Goal: Task Accomplishment & Management: Manage account settings

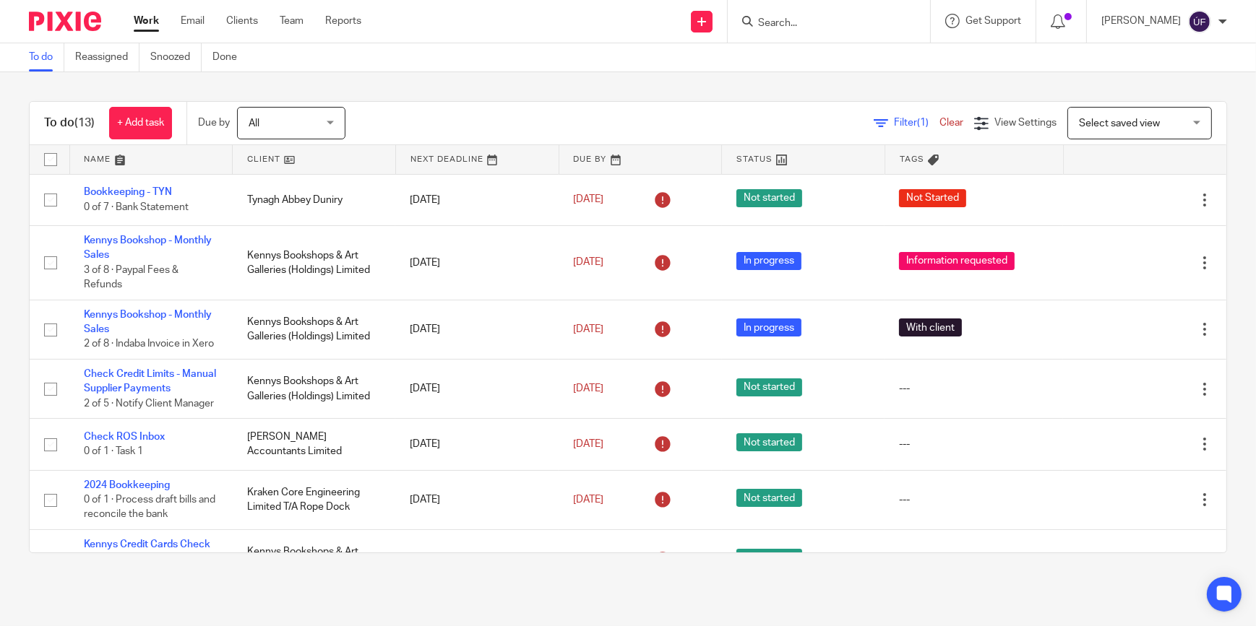
click at [840, 20] on input "Search" at bounding box center [822, 23] width 130 height 13
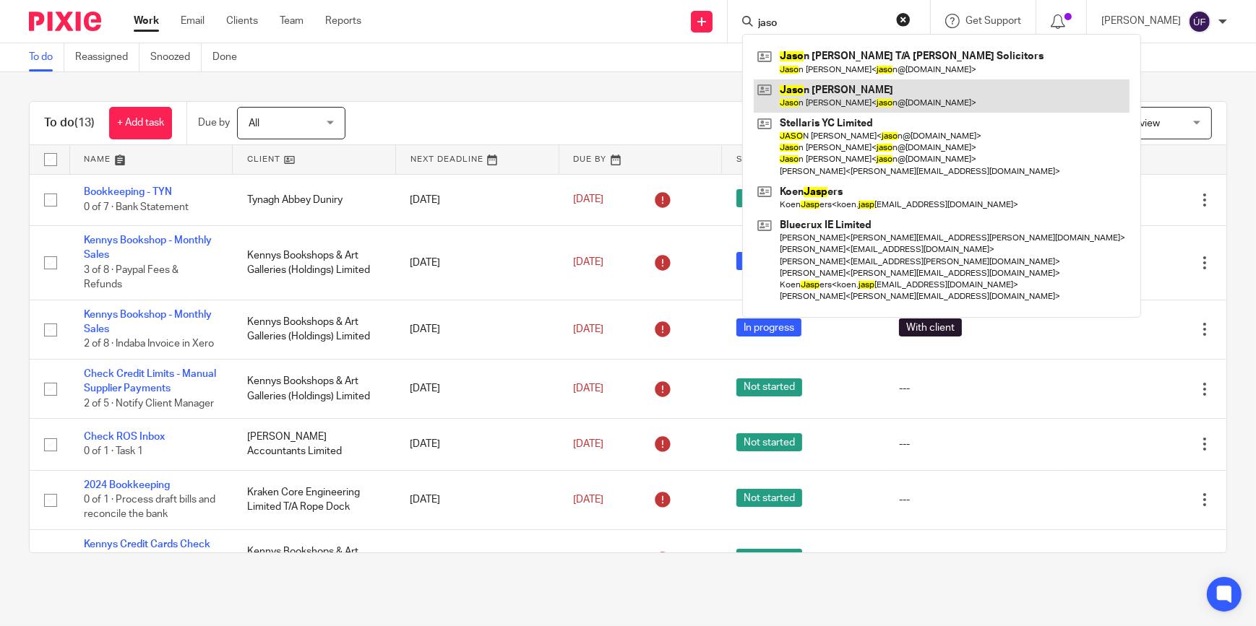
type input "jaso"
click at [860, 102] on link at bounding box center [942, 95] width 376 height 33
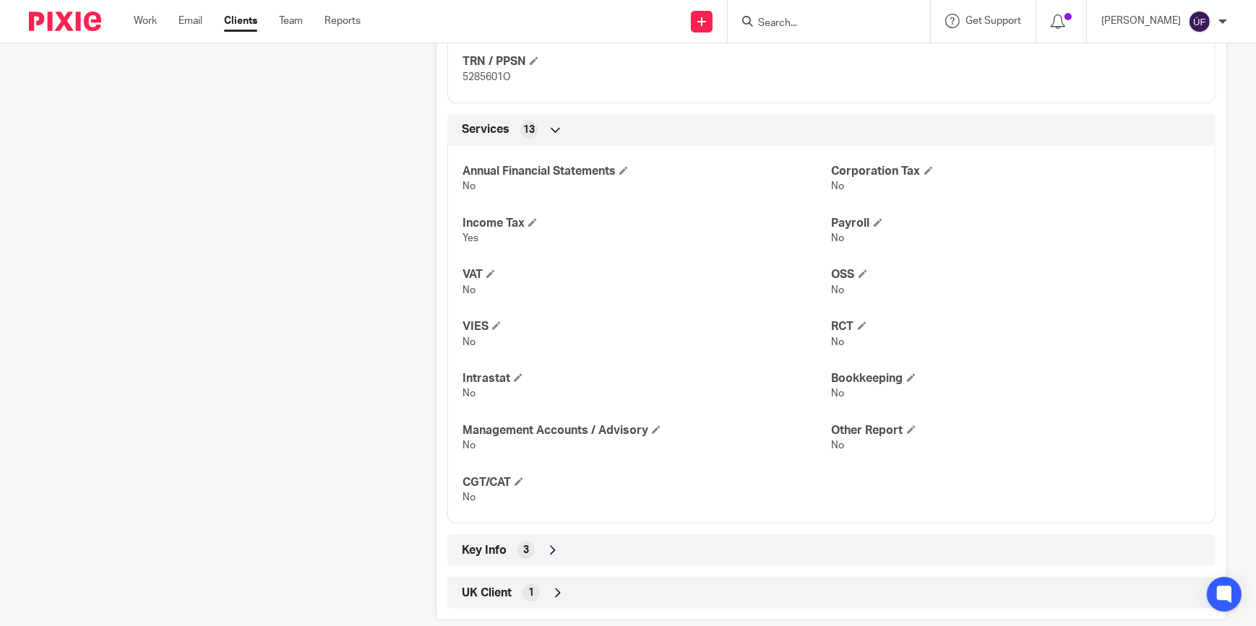
scroll to position [585, 0]
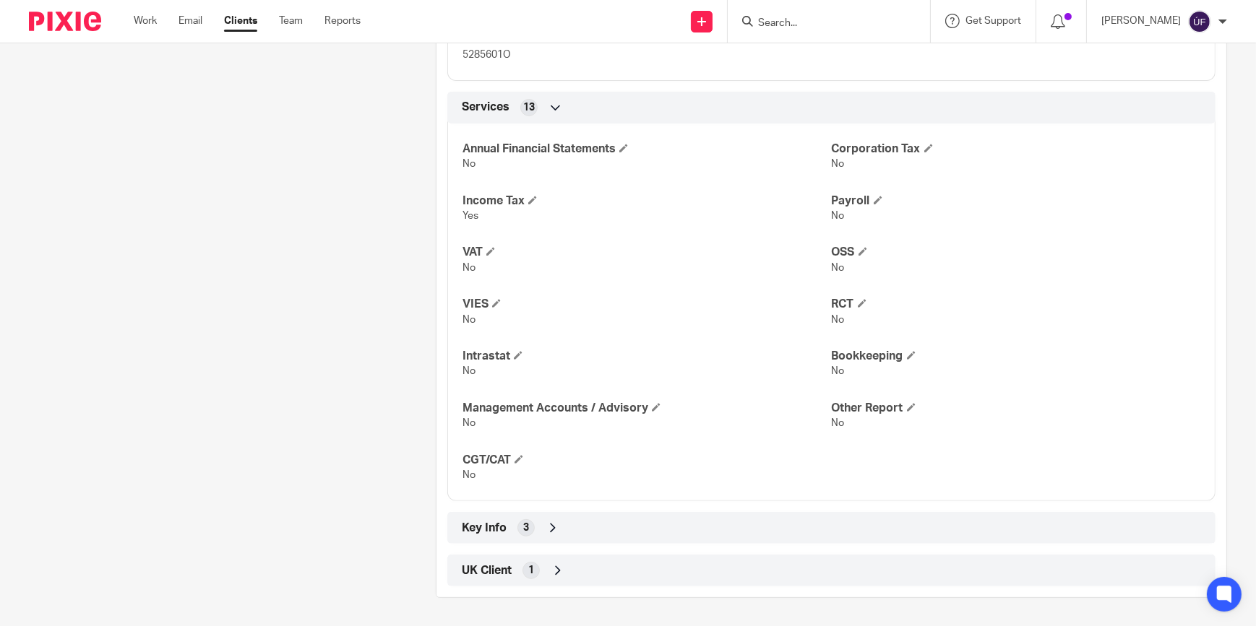
click at [549, 533] on icon at bounding box center [553, 528] width 14 height 14
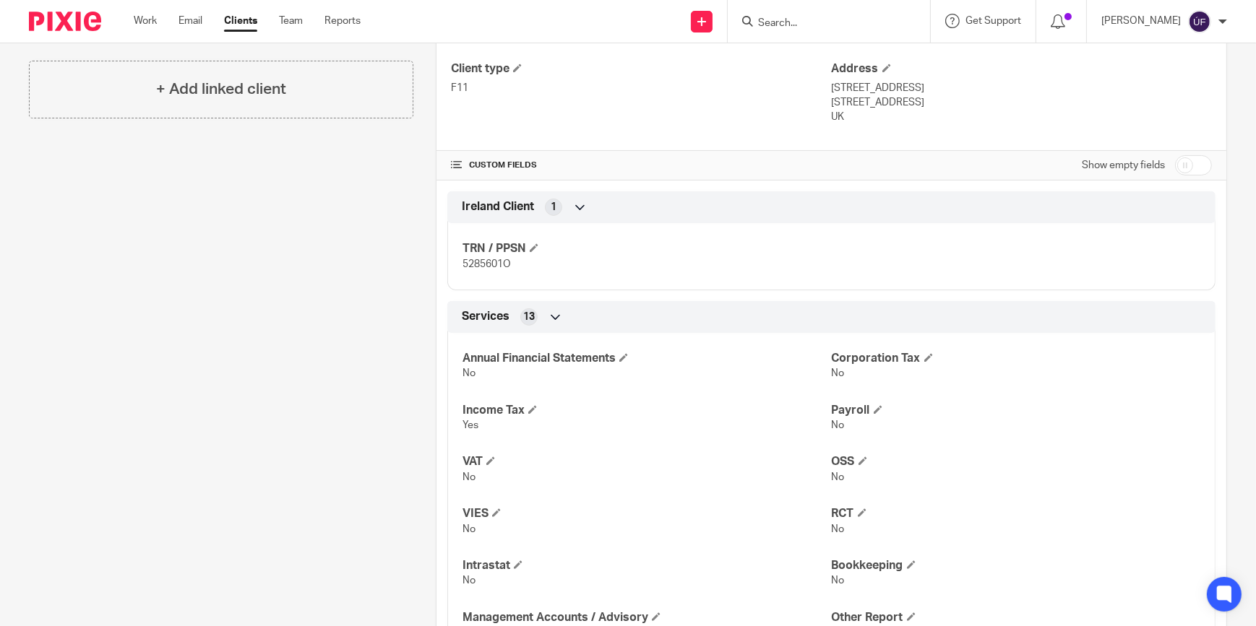
scroll to position [0, 0]
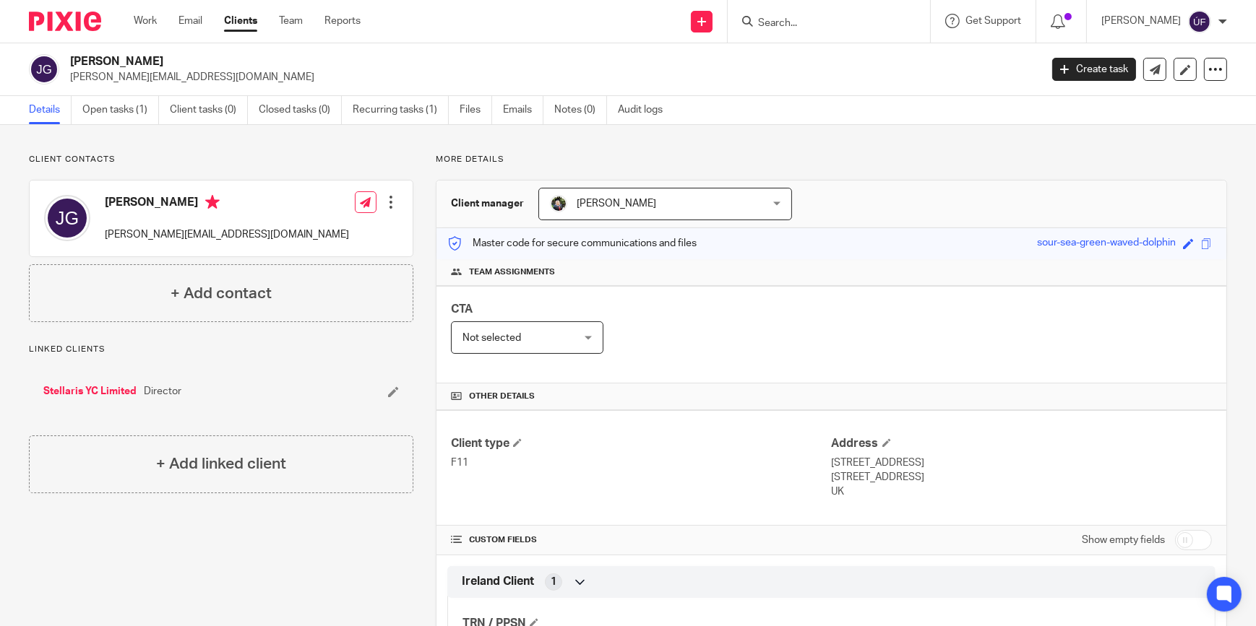
click at [392, 202] on div at bounding box center [391, 202] width 14 height 14
click at [317, 233] on link "Edit contact" at bounding box center [323, 234] width 138 height 21
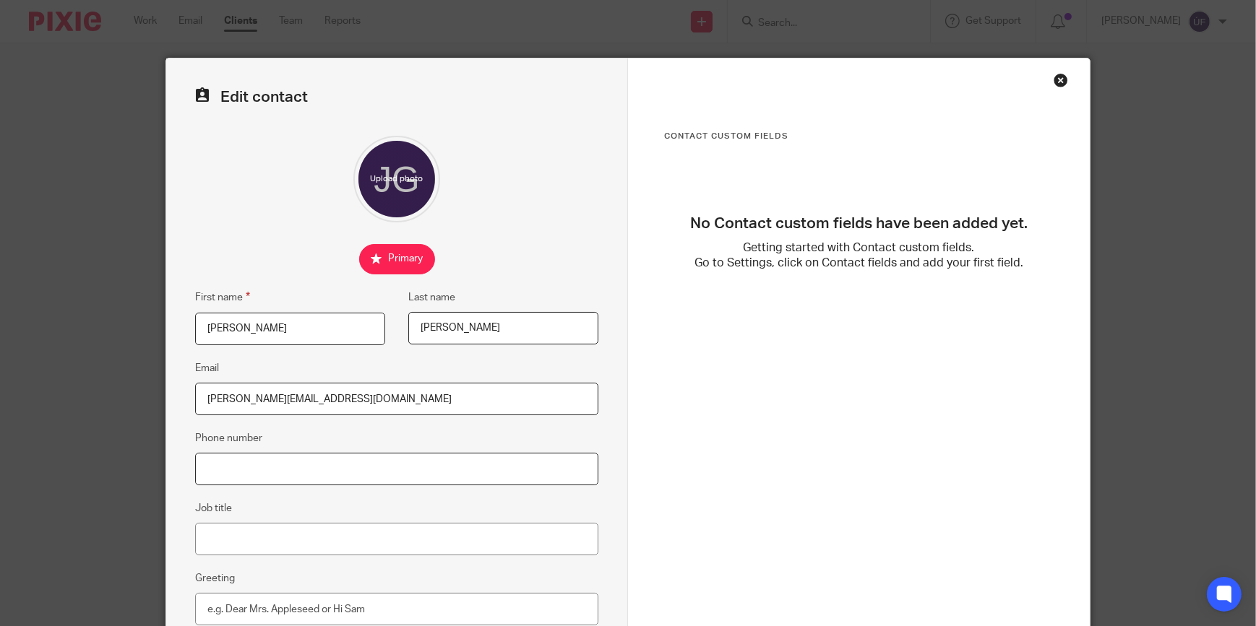
click at [321, 465] on input "Phone number" at bounding box center [396, 469] width 403 height 33
paste input "00447714838194"
type input "00447714838194"
click at [406, 436] on fieldset "Phone number 00447714838194" at bounding box center [396, 458] width 403 height 56
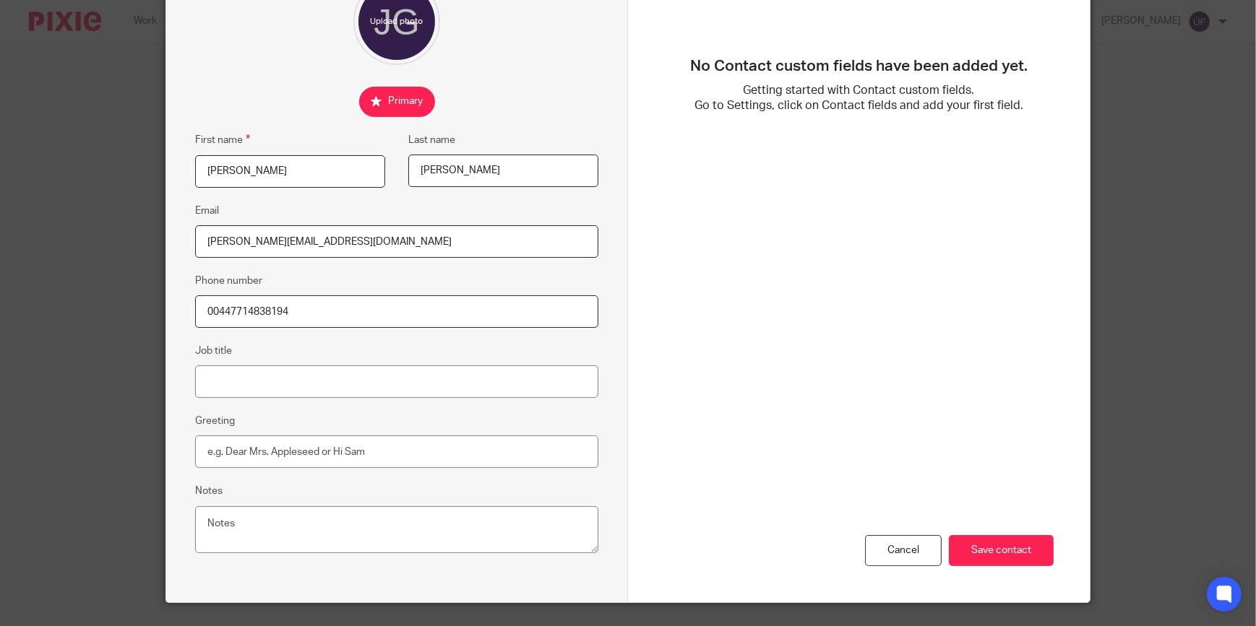
scroll to position [194, 0]
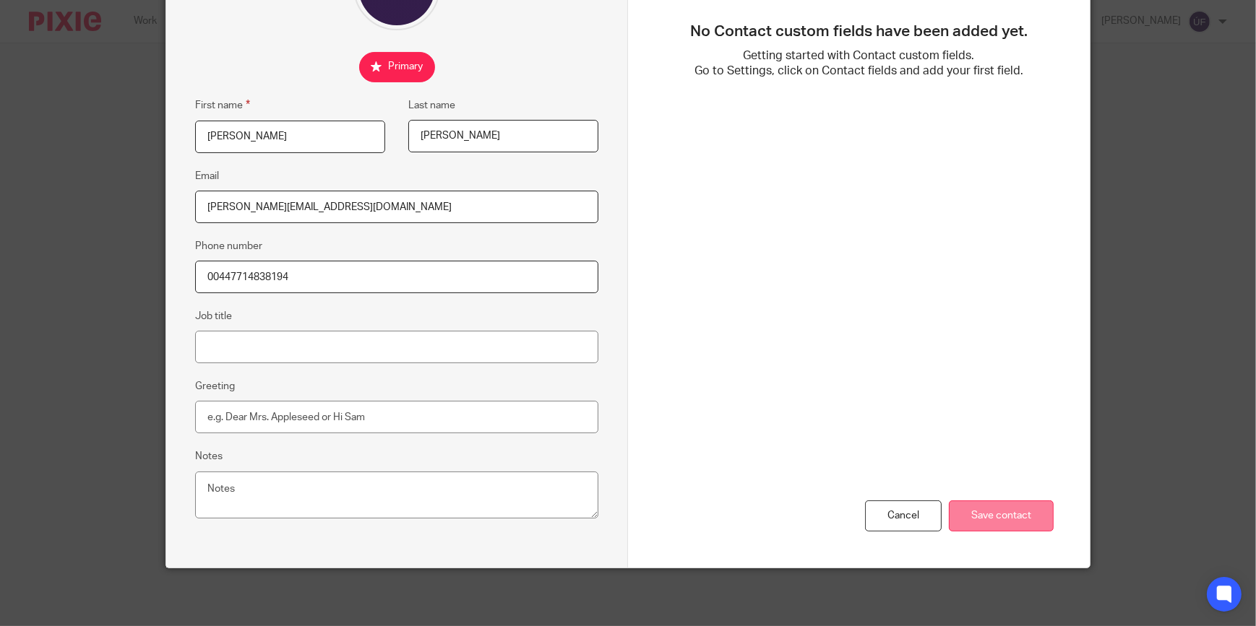
click at [999, 520] on input "Save contact" at bounding box center [1001, 516] width 105 height 31
click at [994, 515] on input "Save contact" at bounding box center [1001, 516] width 105 height 31
